Goal: Information Seeking & Learning: Learn about a topic

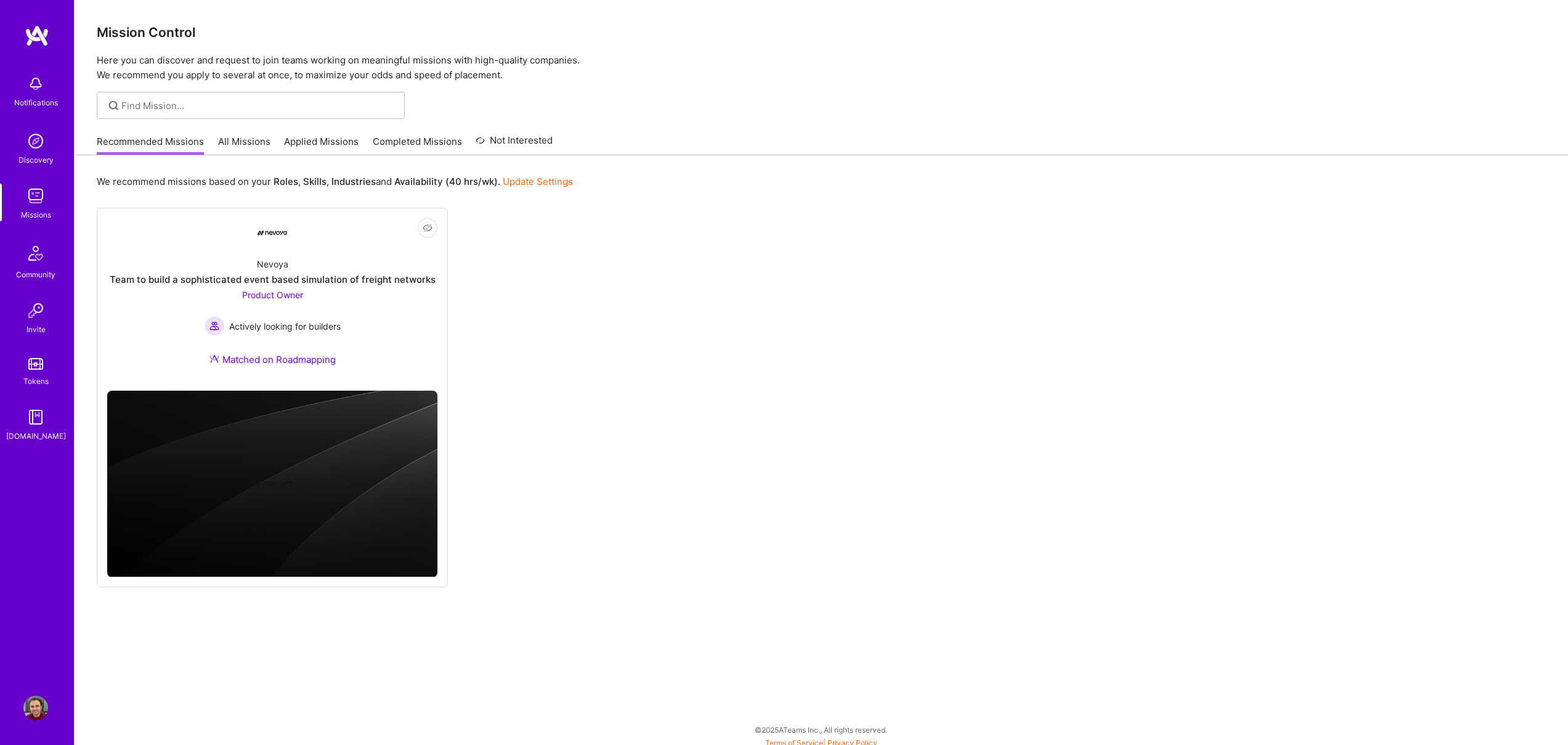
click at [239, 135] on link "All Missions" at bounding box center [244, 145] width 52 height 20
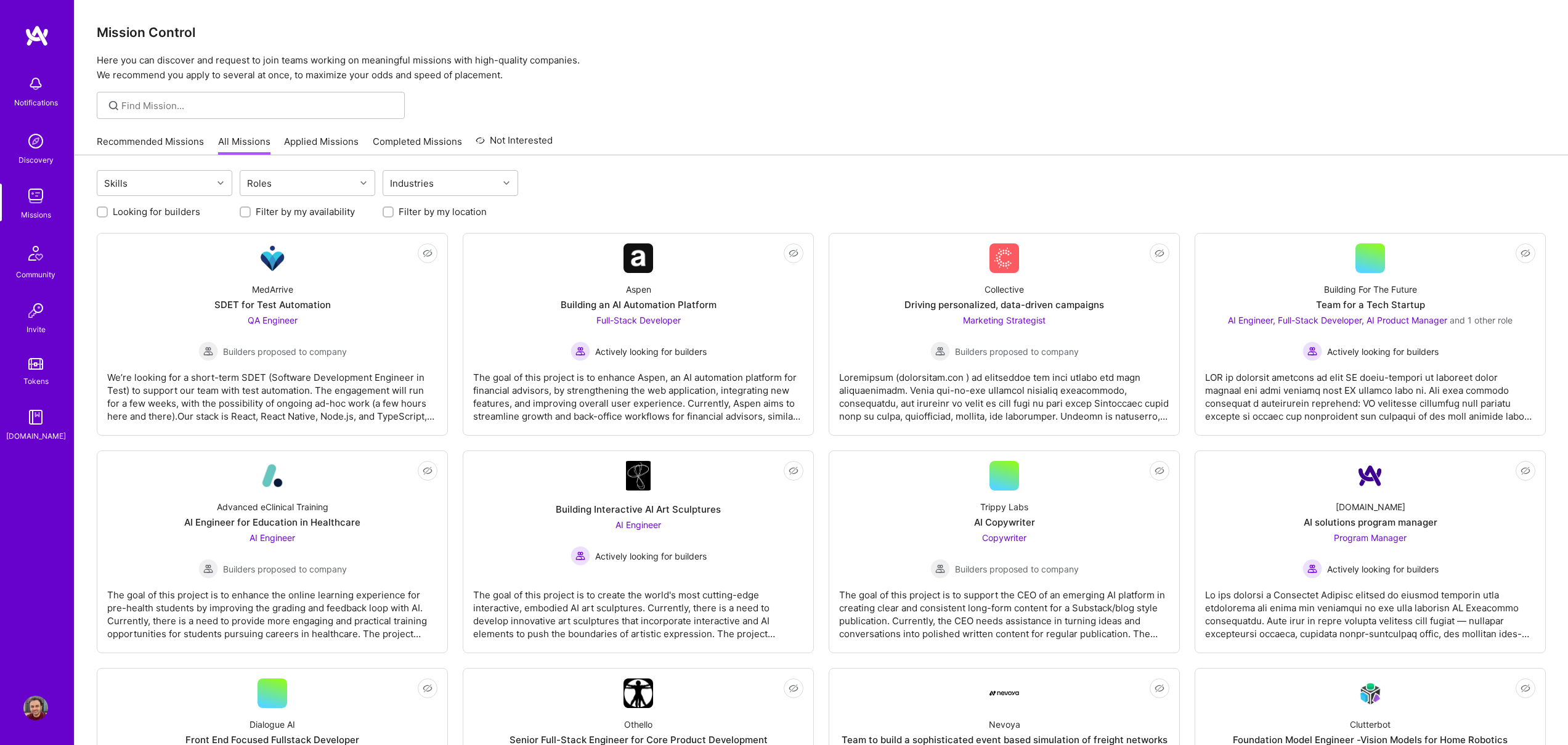
click at [149, 145] on link "Recommended Missions" at bounding box center [151, 145] width 108 height 20
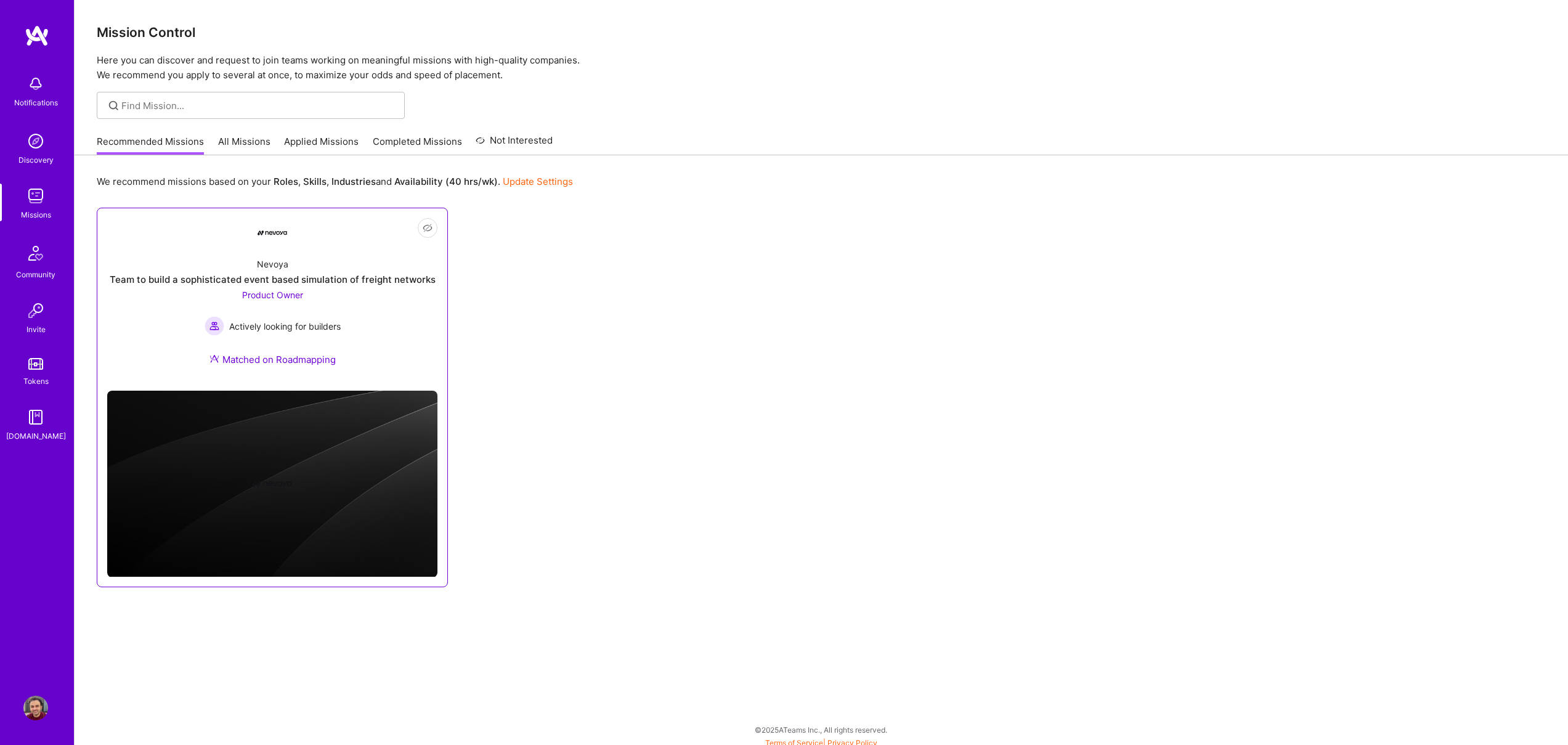
click at [313, 279] on div "Team to build a sophisticated event based simulation of freight networks" at bounding box center [273, 279] width 326 height 13
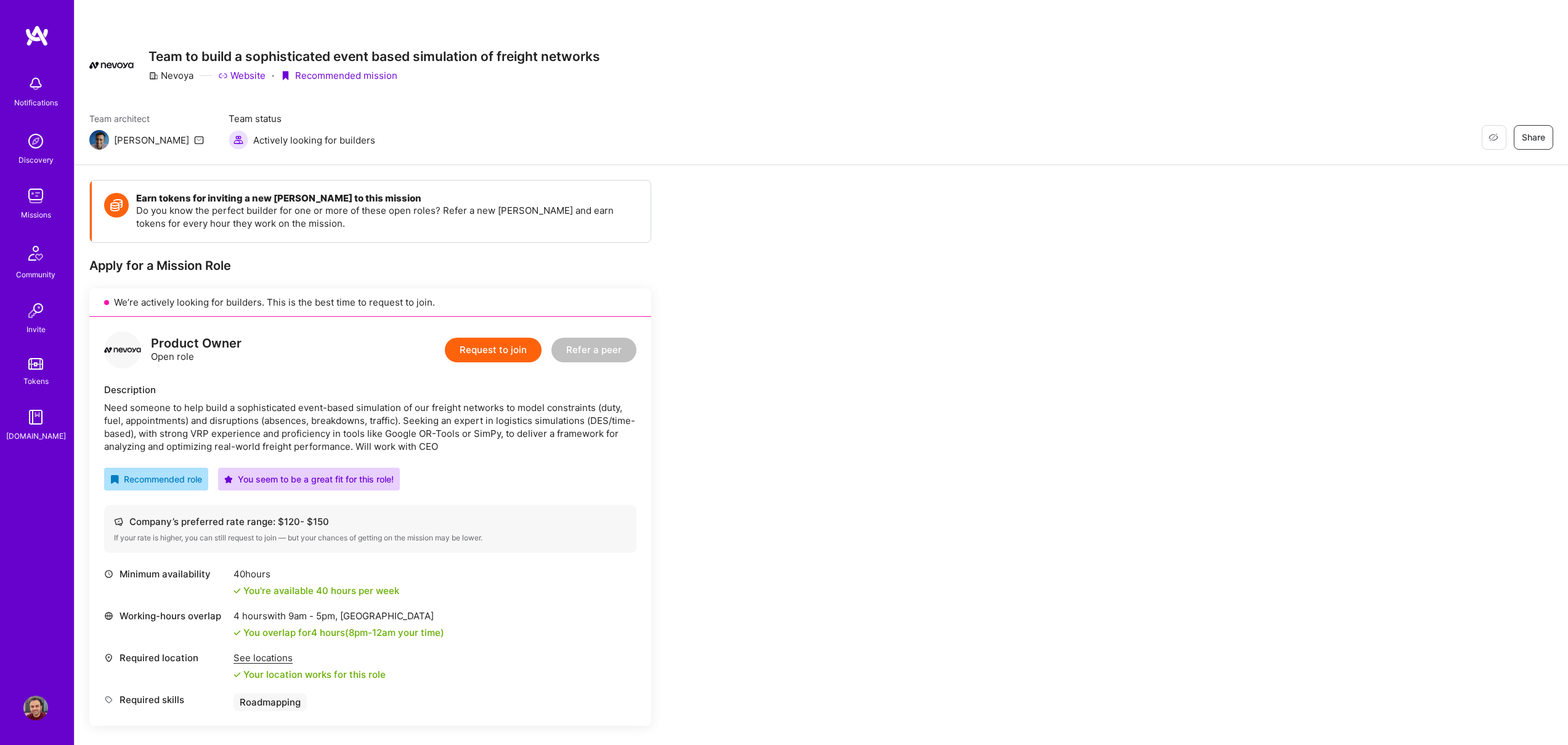
click at [247, 59] on h3 "Team to build a sophisticated event based simulation of freight networks" at bounding box center [374, 56] width 452 height 15
click at [543, 427] on div "Need someone to help build a sophisticated event-based simulation of our freigh…" at bounding box center [371, 427] width 533 height 52
click at [365, 44] on div "Team to build a sophisticated event based simulation of freight networks Nevoya…" at bounding box center [374, 65] width 452 height 44
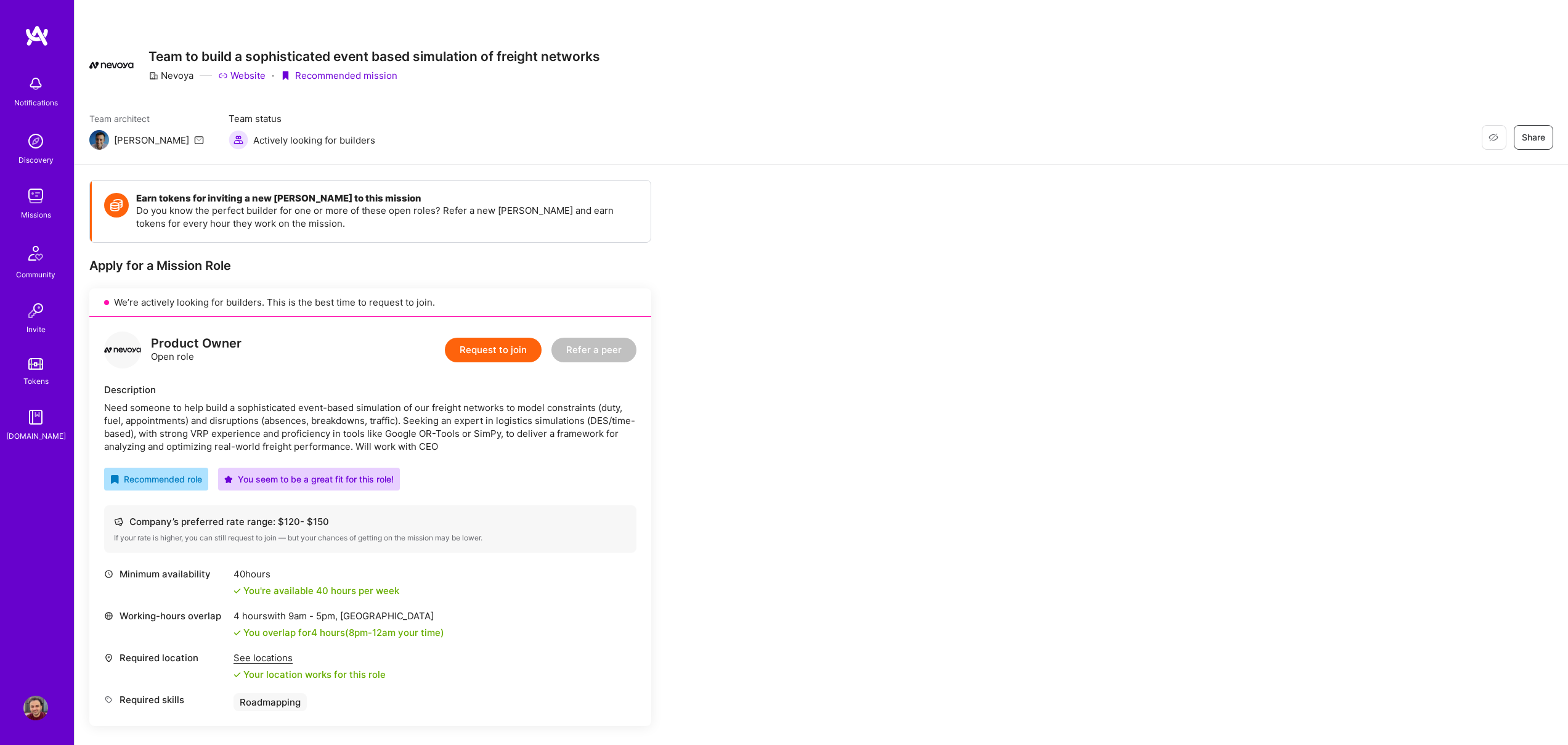
click at [34, 144] on img at bounding box center [36, 141] width 24 height 24
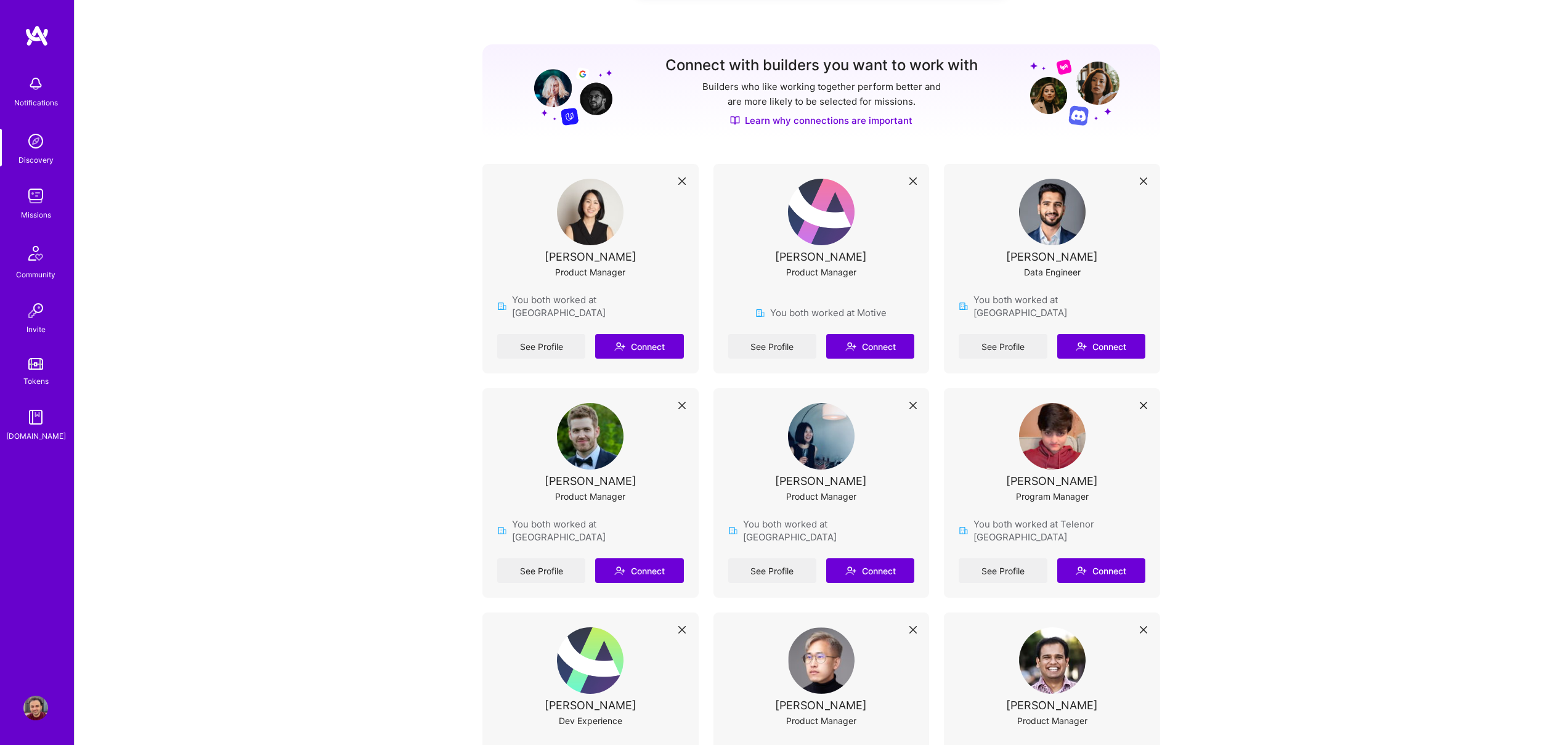
scroll to position [224, 0]
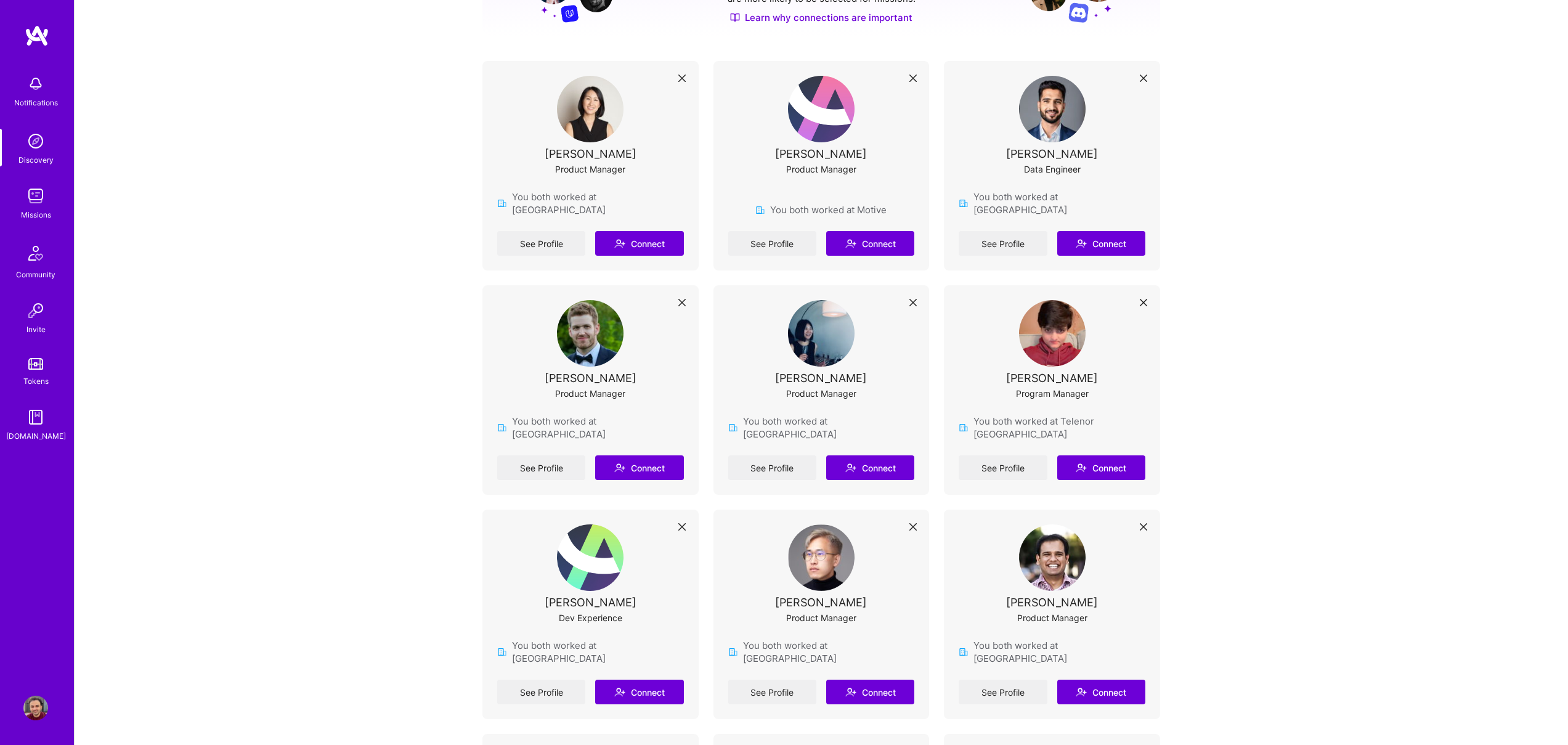
click at [1066, 387] on div "Program Manager" at bounding box center [1052, 393] width 72 height 13
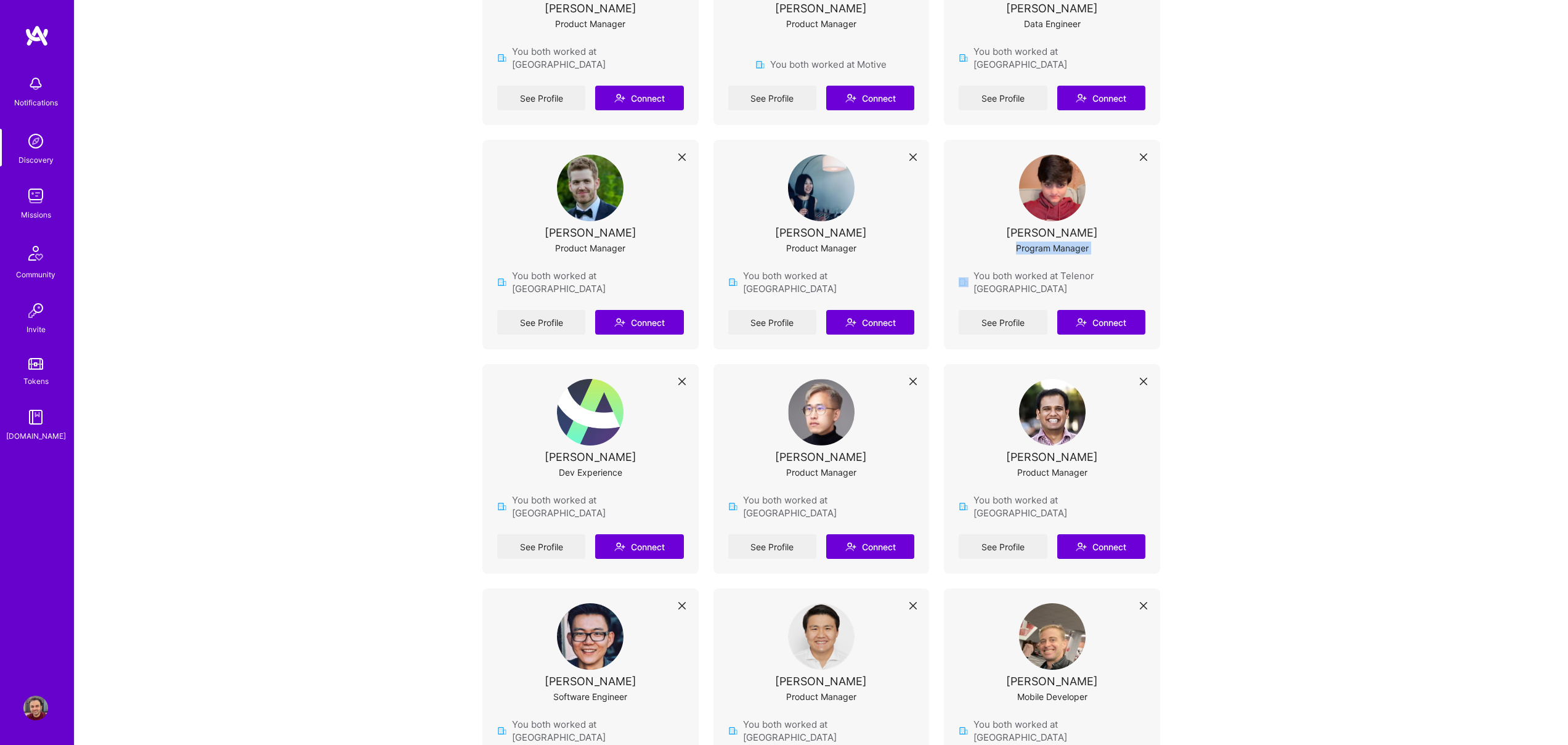
scroll to position [371, 0]
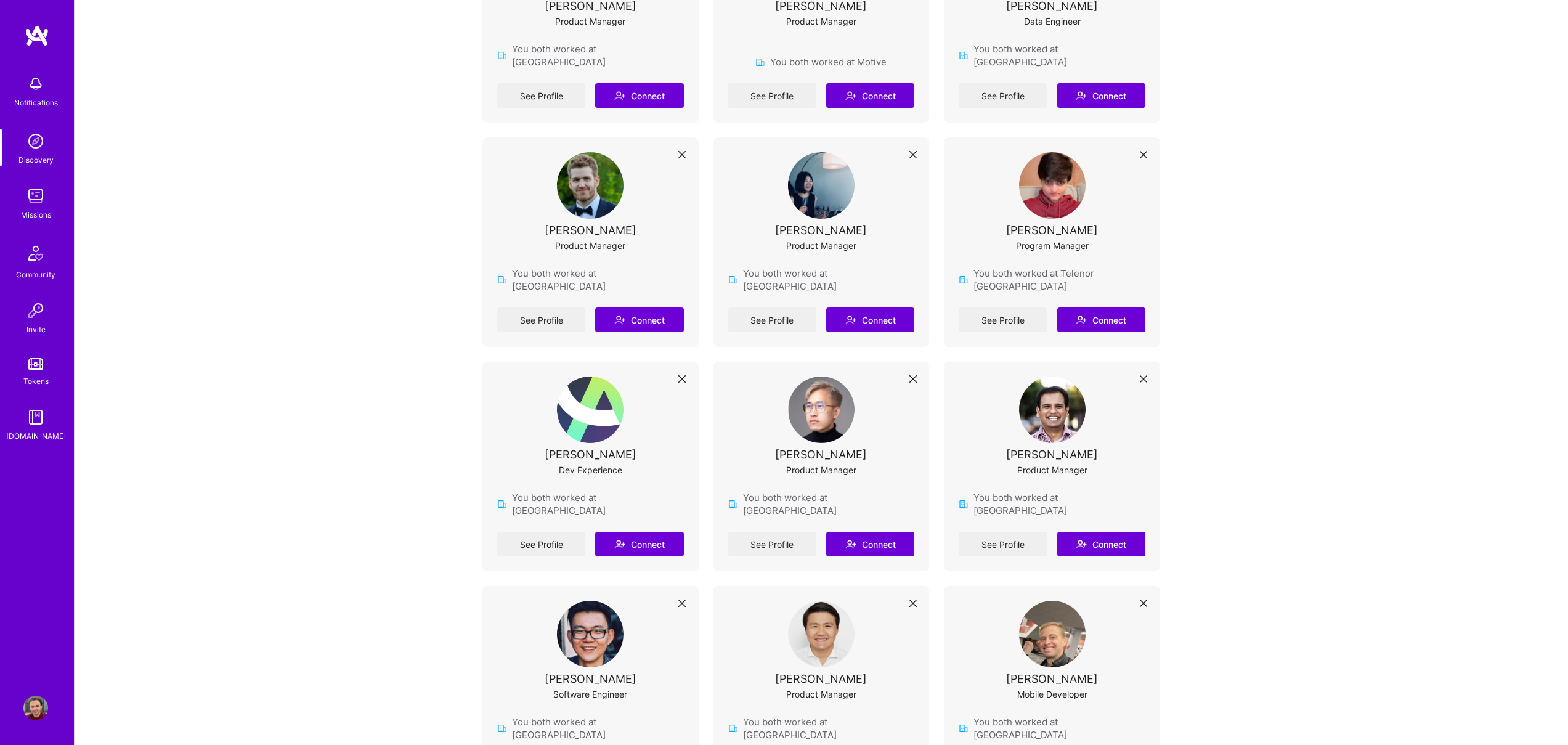
click at [597, 463] on div "Dev Experience" at bounding box center [591, 470] width 64 height 13
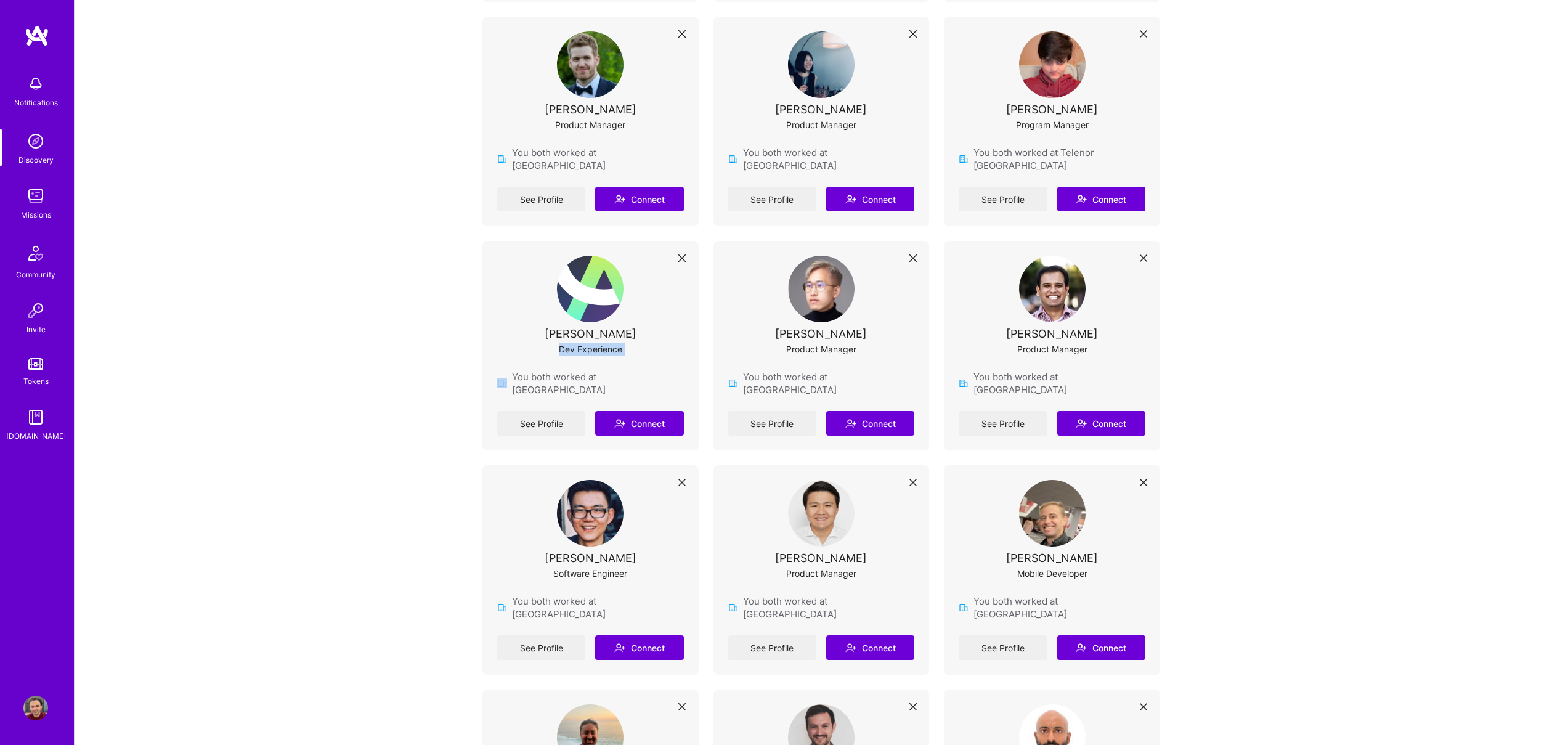
scroll to position [690, 0]
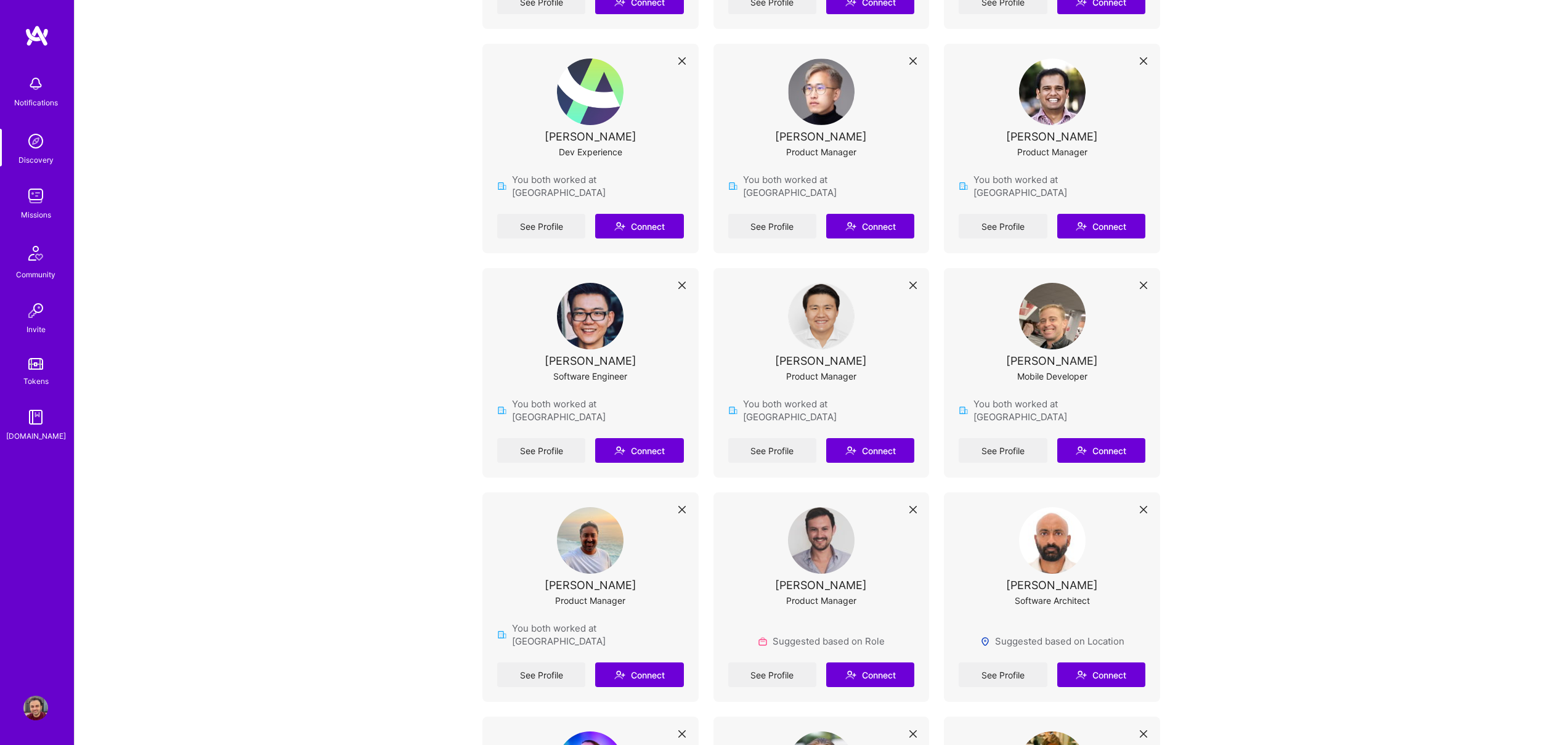
click at [591, 370] on div "Software Engineer" at bounding box center [590, 376] width 74 height 13
click at [846, 370] on div "Product Manager" at bounding box center [821, 376] width 70 height 13
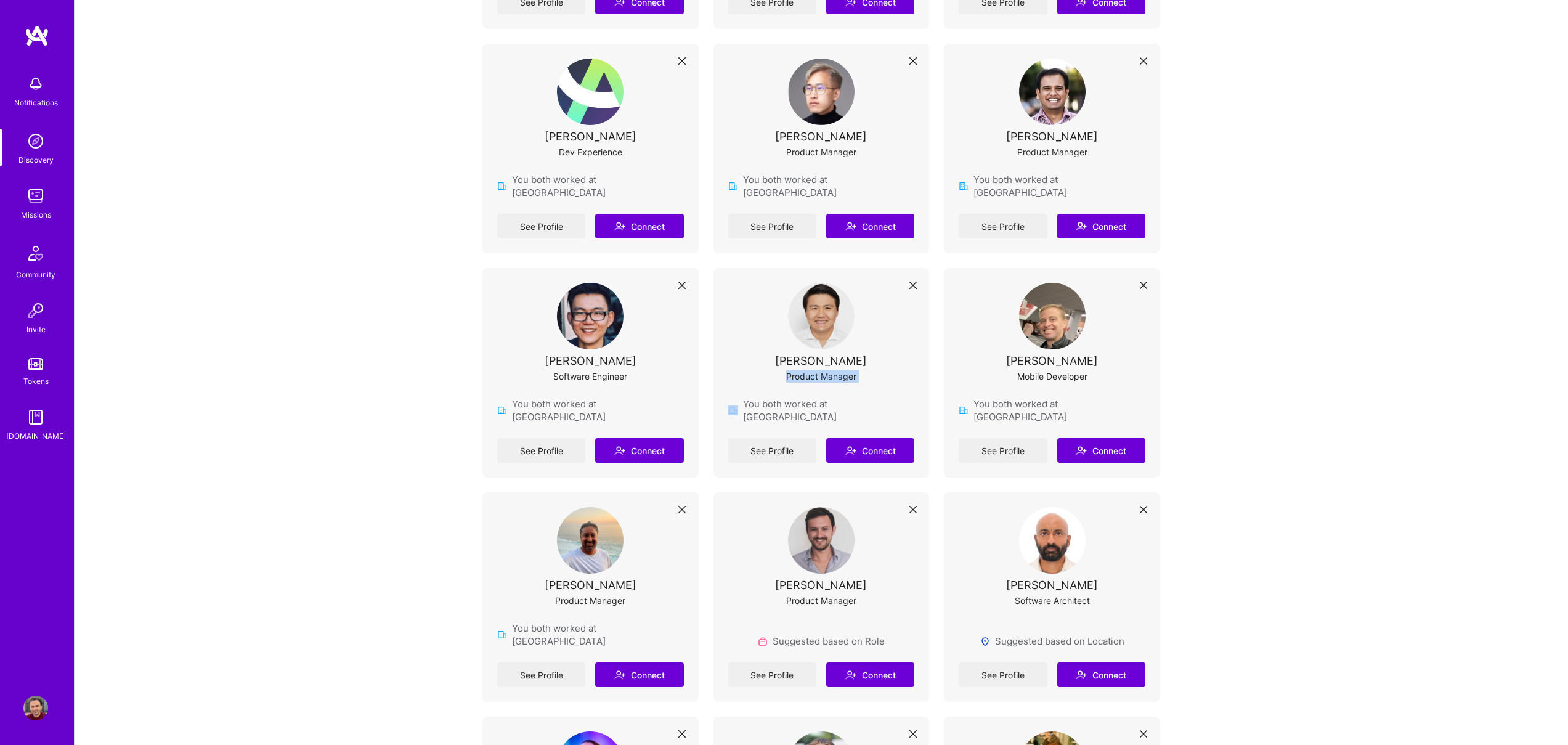
click at [846, 370] on div "Product Manager" at bounding box center [821, 376] width 70 height 13
click at [1038, 370] on div "Mobile Developer" at bounding box center [1052, 376] width 70 height 13
